Goal: Navigation & Orientation: Find specific page/section

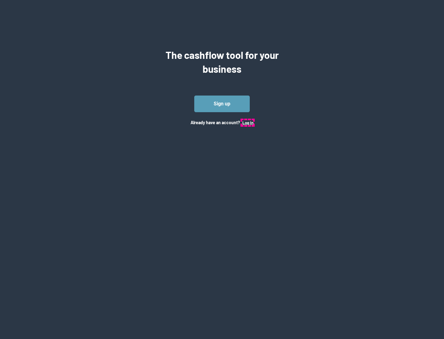
click at [248, 122] on button "Log In" at bounding box center [247, 122] width 11 height 5
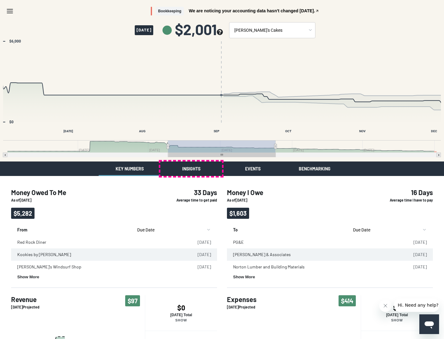
click at [191, 169] on button "Insights" at bounding box center [191, 169] width 62 height 14
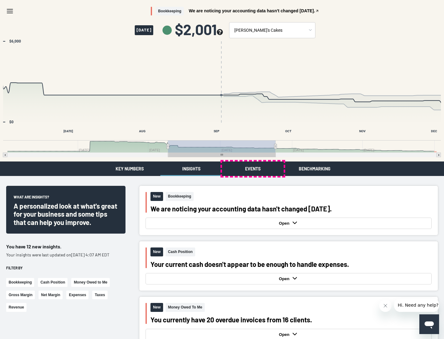
click at [253, 169] on button "Events" at bounding box center [253, 169] width 62 height 14
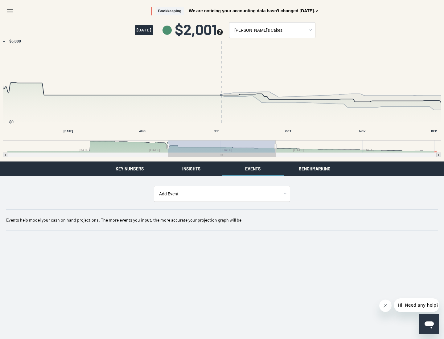
click at [315, 169] on button "Benchmarking" at bounding box center [315, 169] width 62 height 14
